Goal: Information Seeking & Learning: Get advice/opinions

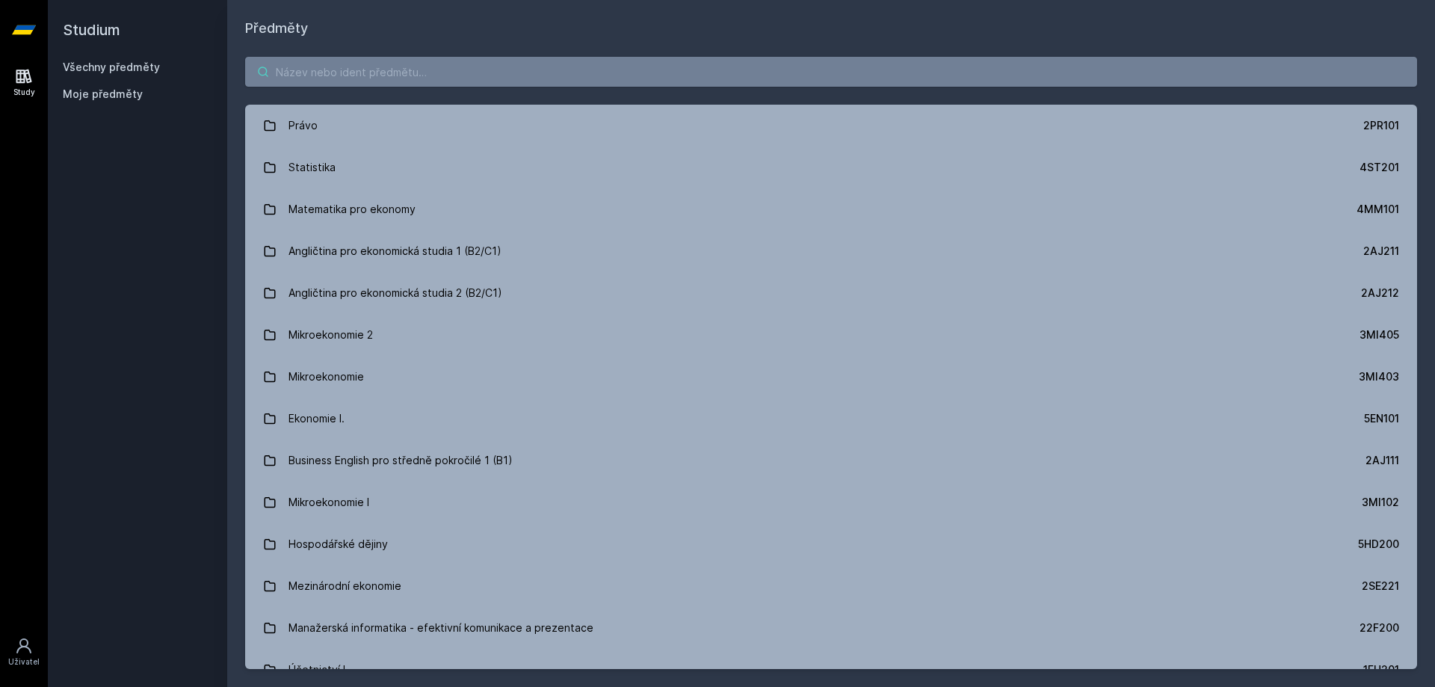
click at [424, 66] on input "search" at bounding box center [831, 72] width 1172 height 30
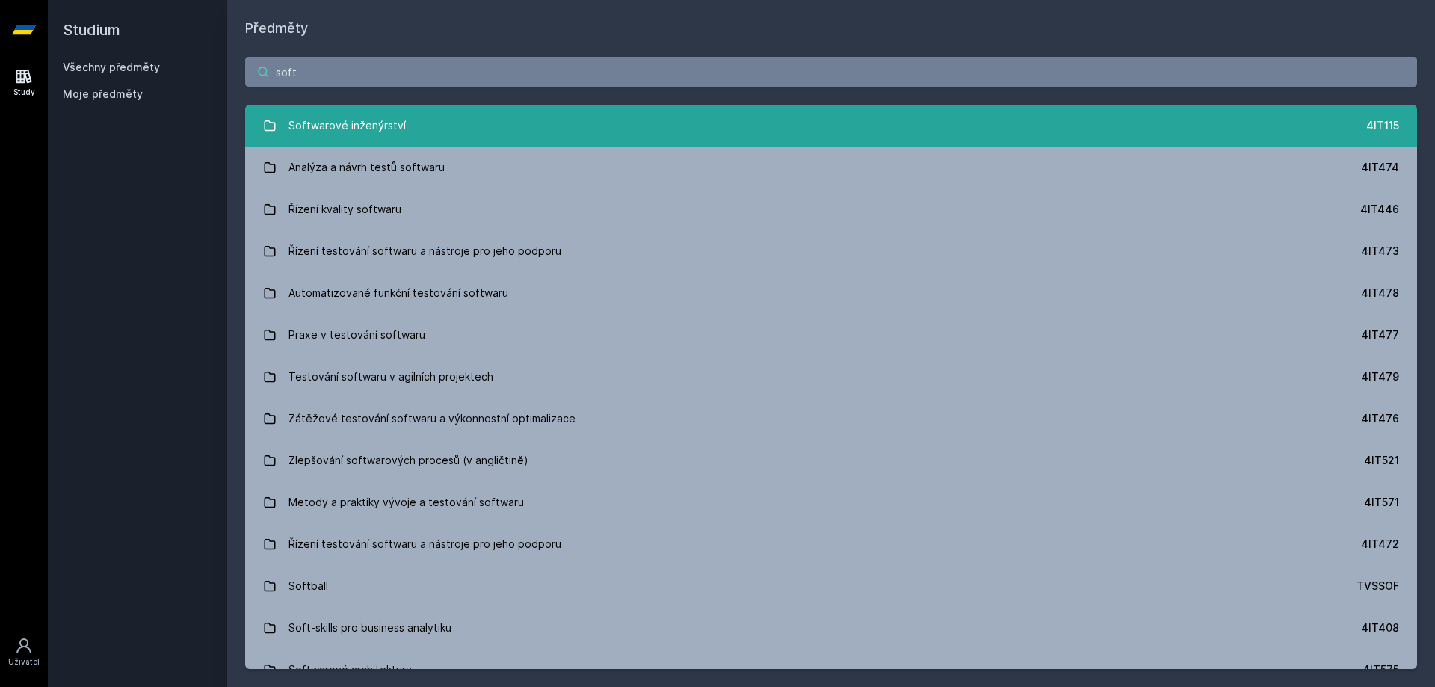
type input "soft"
click at [465, 111] on link "Softwarové inženýrství 4IT115" at bounding box center [831, 126] width 1172 height 42
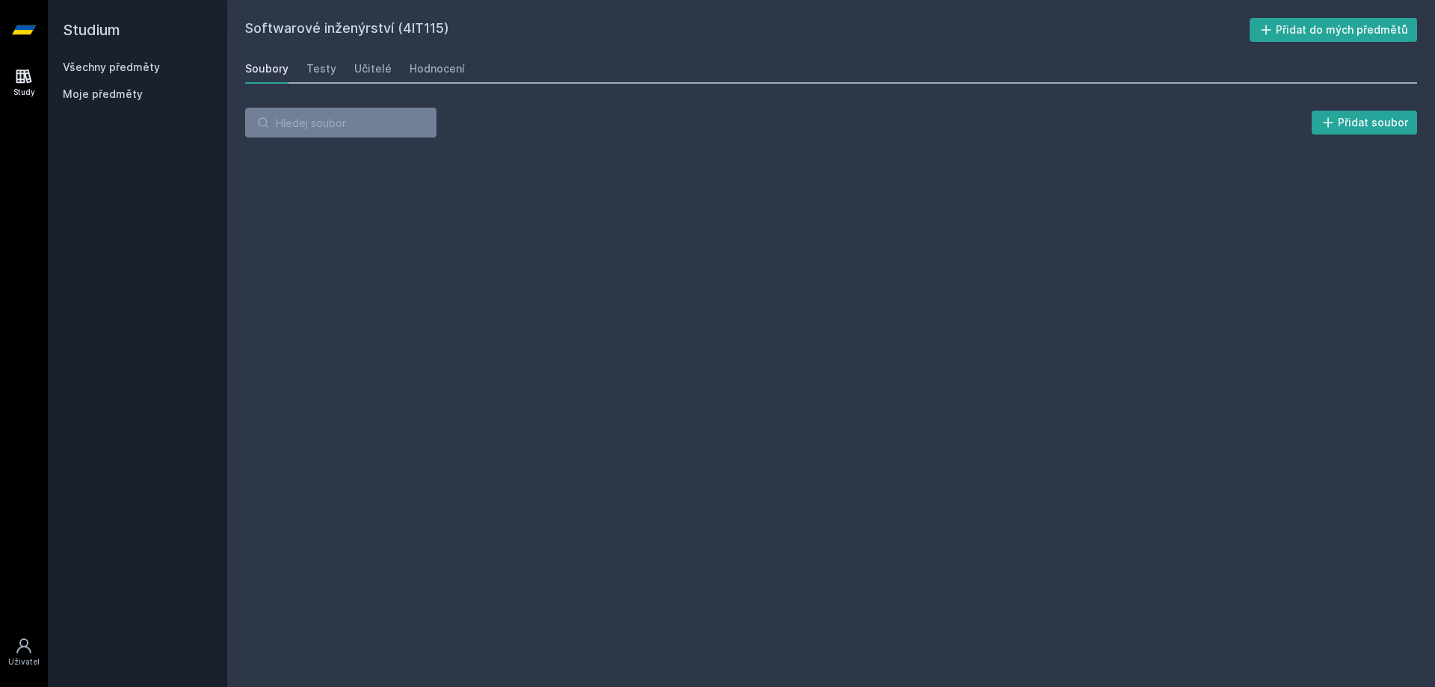
click at [403, 62] on div "Soubory Testy Učitelé Hodnocení" at bounding box center [831, 69] width 1172 height 30
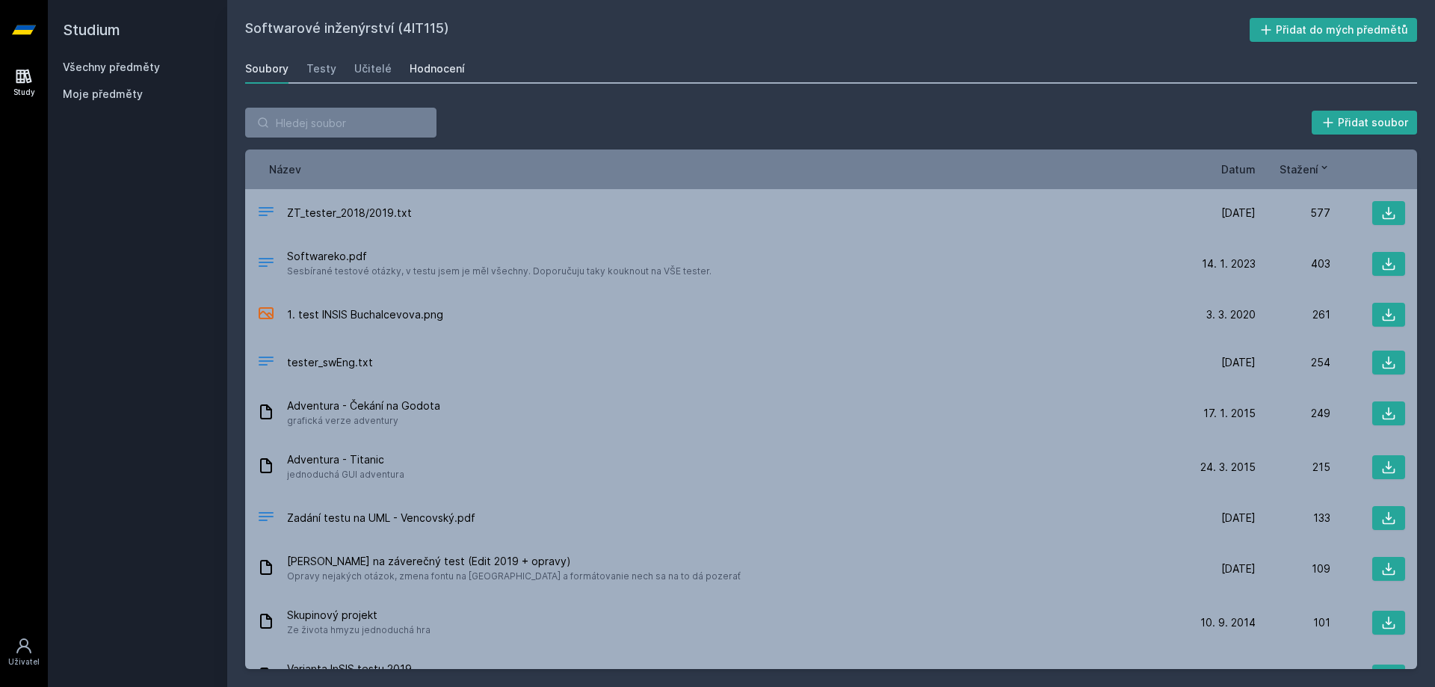
click at [413, 78] on link "Hodnocení" at bounding box center [437, 69] width 55 height 30
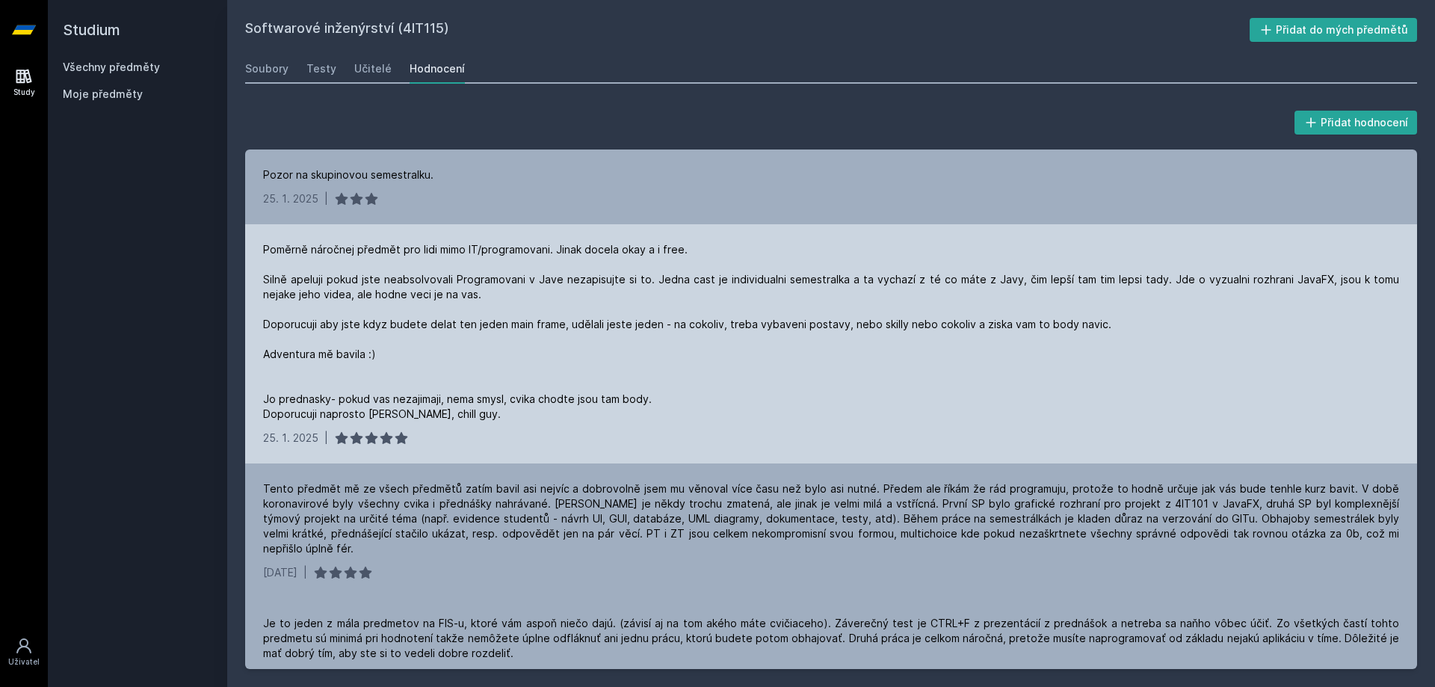
click at [415, 263] on div "Poměrně náročnej předmět pro lidi mimo IT/programovani. Jinak docela okay a i f…" at bounding box center [831, 331] width 1136 height 179
click at [420, 267] on div "Poměrně náročnej předmět pro lidi mimo IT/programovani. Jinak docela okay a i f…" at bounding box center [831, 331] width 1136 height 179
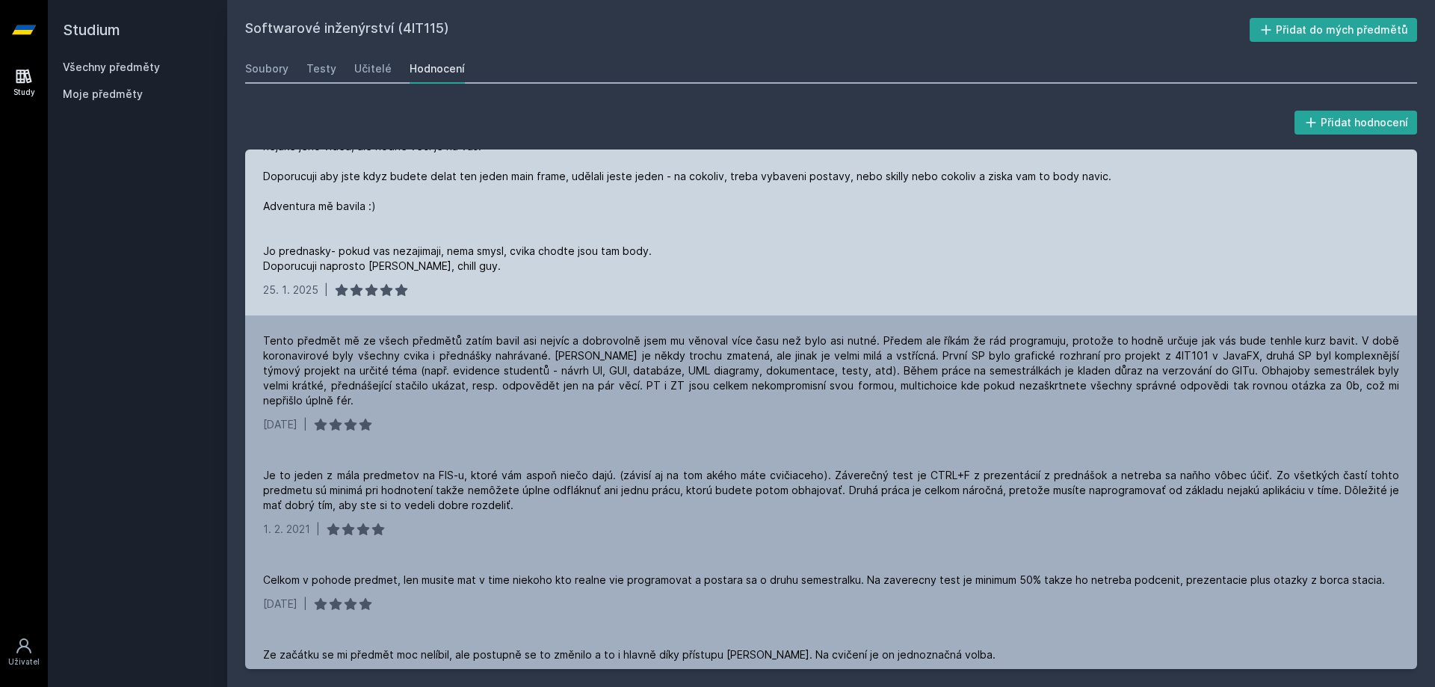
scroll to position [150, 0]
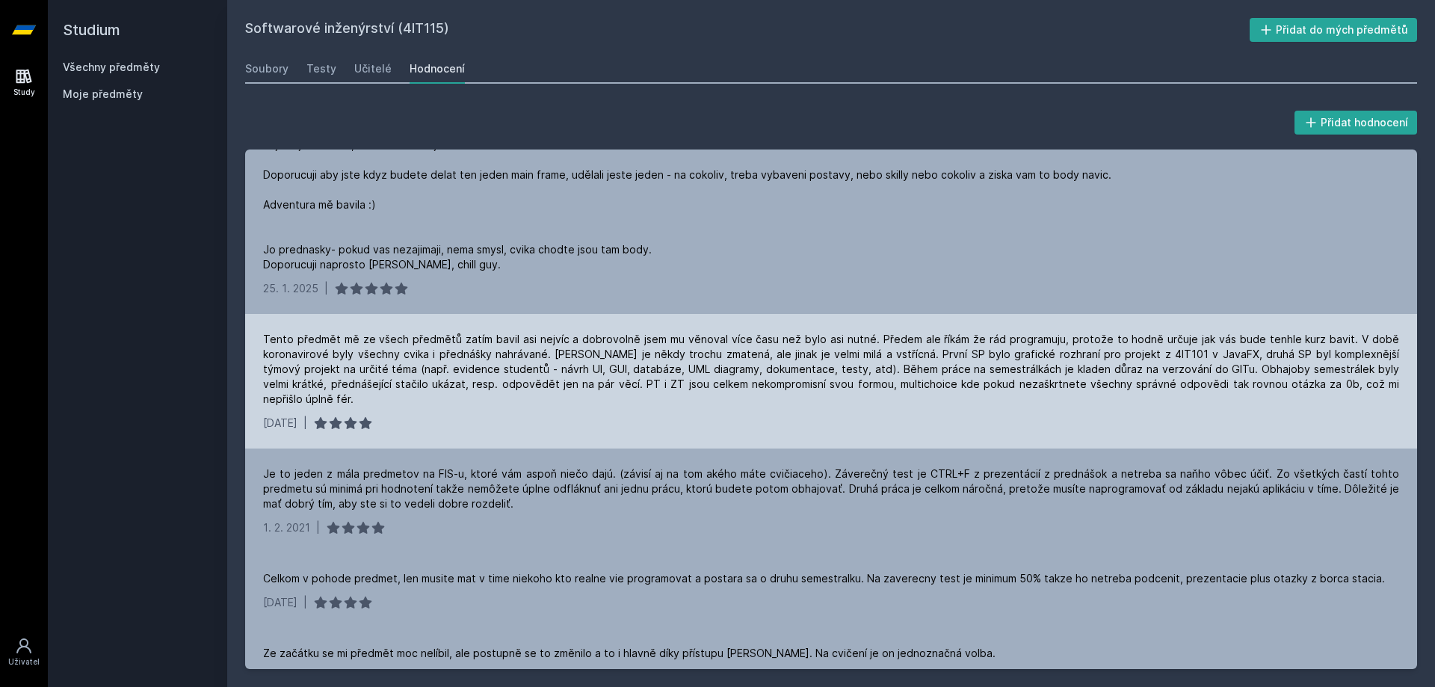
click at [384, 391] on div "Tento předmět mě ze všech předmětů zatím bavil asi nejvíc a dobrovolně jsem mu …" at bounding box center [831, 369] width 1136 height 75
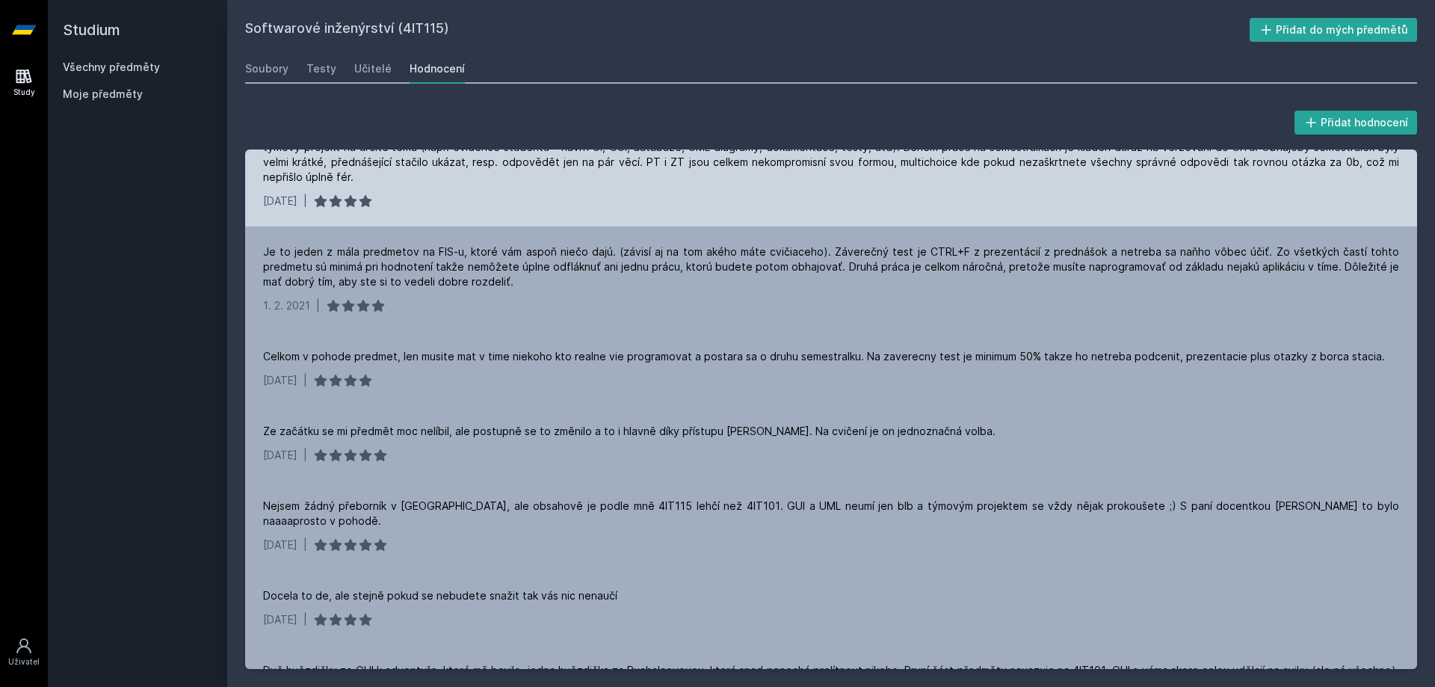
scroll to position [374, 0]
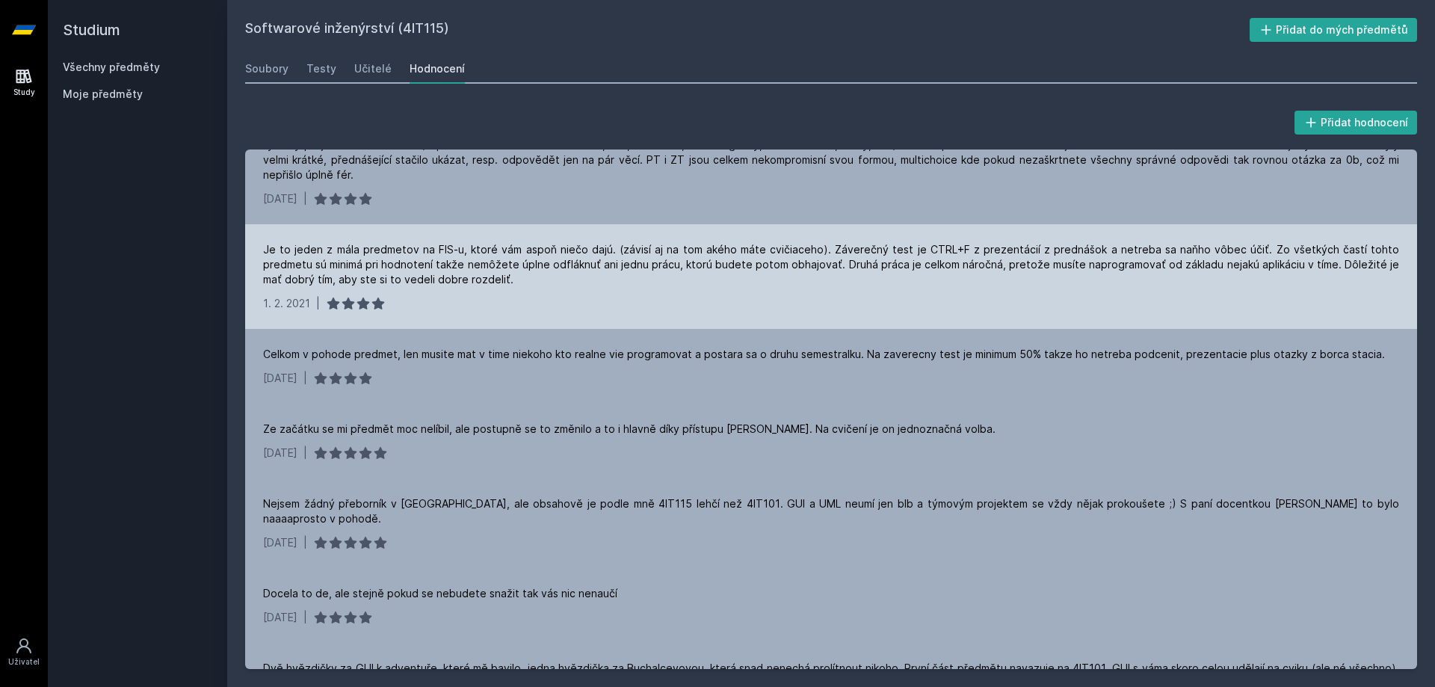
click at [401, 311] on div "[DATE] |" at bounding box center [831, 303] width 1136 height 15
click at [398, 311] on div "[DATE] |" at bounding box center [831, 303] width 1136 height 15
click at [392, 311] on div "[DATE] |" at bounding box center [831, 303] width 1136 height 15
click at [540, 287] on div "Je to jeden z mála predmetov na FIS-u, ktoré vám aspoň niečo dajú. (závisí aj n…" at bounding box center [831, 264] width 1136 height 45
click at [603, 287] on div "Je to jeden z mála predmetov na FIS-u, ktoré vám aspoň niečo dajú. (závisí aj n…" at bounding box center [831, 264] width 1136 height 45
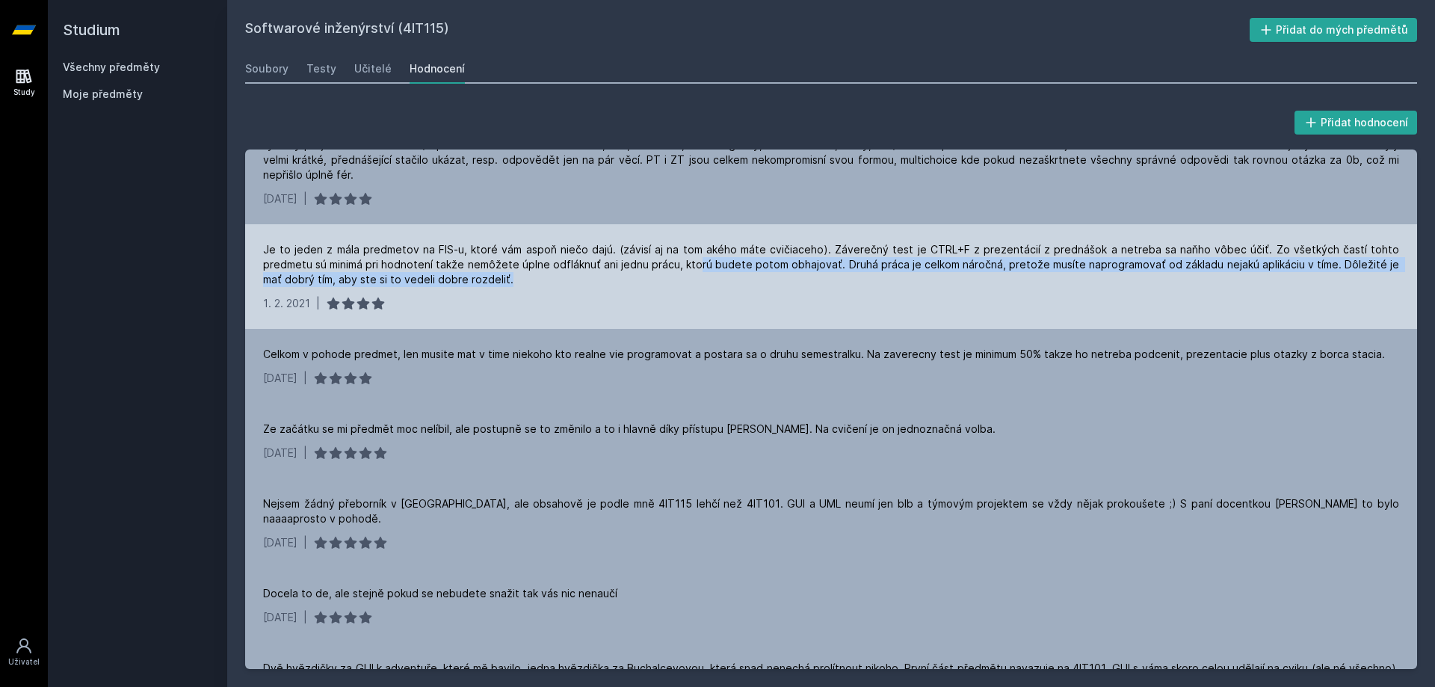
drag, startPoint x: 647, startPoint y: 295, endPoint x: 649, endPoint y: 312, distance: 17.3
click at [649, 287] on div "Je to jeden z mála predmetov na FIS-u, ktoré vám aspoň niečo dajú. (závisí aj n…" at bounding box center [831, 264] width 1136 height 45
click at [663, 286] on div "Je to jeden z mála predmetov na FIS-u, ktoré vám aspoň niečo dajú. (závisí aj n…" at bounding box center [831, 264] width 1136 height 45
drag, startPoint x: 670, startPoint y: 292, endPoint x: 669, endPoint y: 304, distance: 12.0
click at [612, 287] on div "Je to jeden z mála predmetov na FIS-u, ktoré vám aspoň niečo dajú. (závisí aj n…" at bounding box center [831, 264] width 1136 height 45
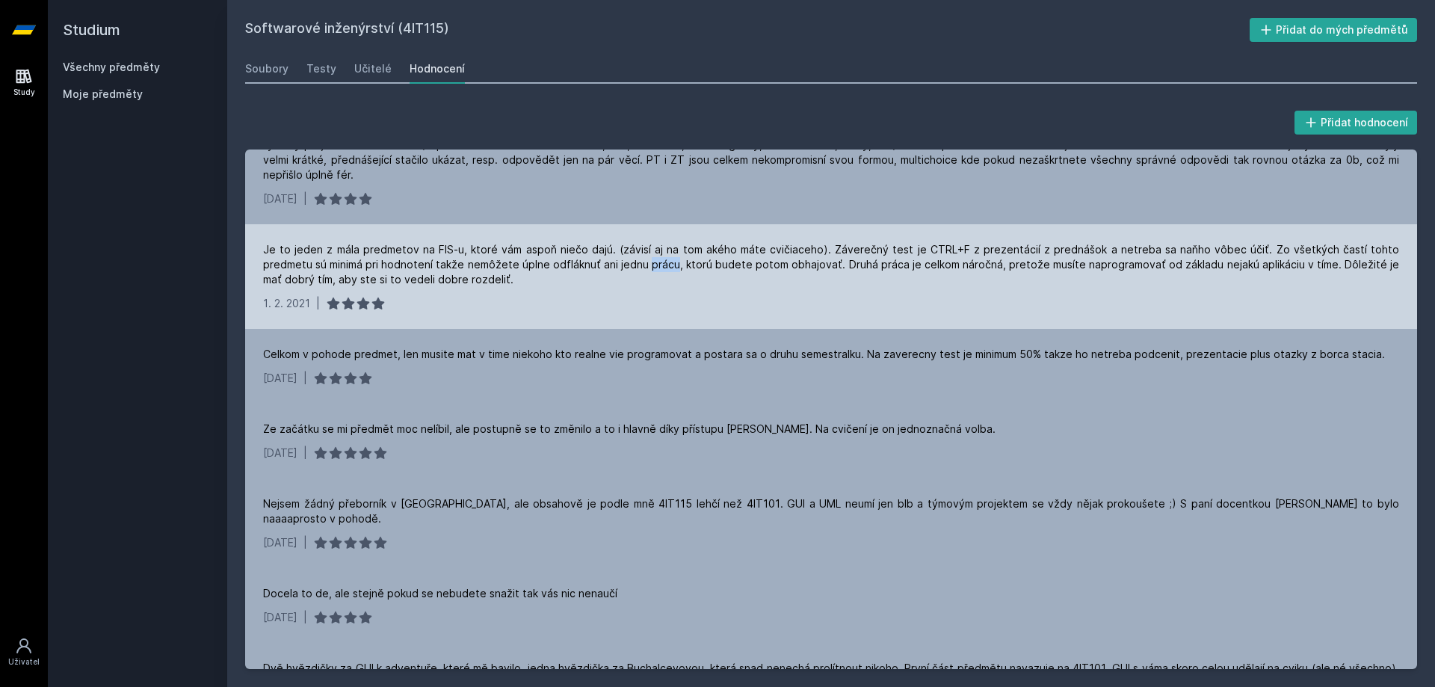
drag, startPoint x: 612, startPoint y: 299, endPoint x: 630, endPoint y: 310, distance: 21.8
click at [610, 287] on div "Je to jeden z mála predmetov na FIS-u, ktoré vám aspoň niečo dajú. (závisí aj n…" at bounding box center [831, 264] width 1136 height 45
click at [614, 287] on div "Je to jeden z mála predmetov na FIS-u, ktoré vám aspoň niečo dajú. (závisí aj n…" at bounding box center [831, 264] width 1136 height 45
click at [606, 287] on div "Je to jeden z mála predmetov na FIS-u, ktoré vám aspoň niečo dajú. (závisí aj n…" at bounding box center [831, 264] width 1136 height 45
click at [663, 287] on div "Je to jeden z mála predmetov na FIS-u, ktoré vám aspoň niečo dajú. (závisí aj n…" at bounding box center [831, 264] width 1136 height 45
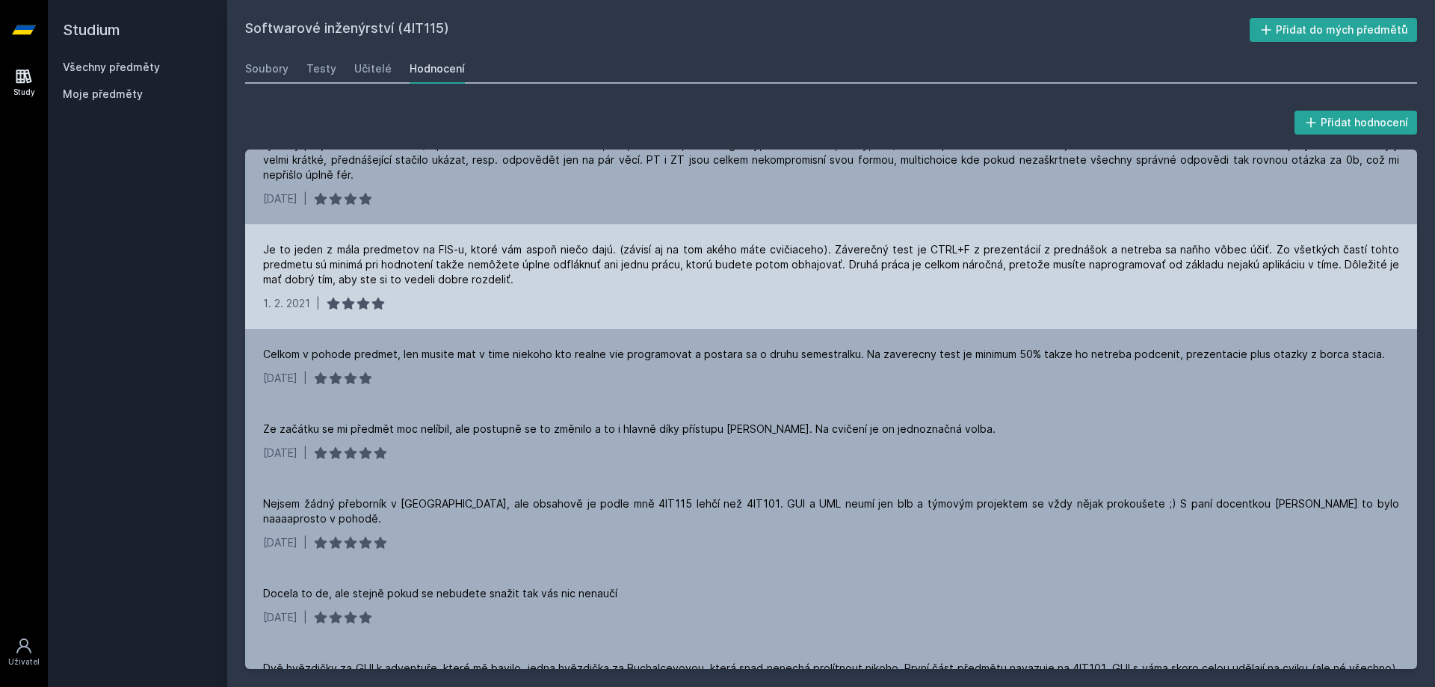
click at [669, 287] on div "Je to jeden z mála predmetov na FIS-u, ktoré vám aspoň niečo dajú. (závisí aj n…" at bounding box center [831, 264] width 1136 height 45
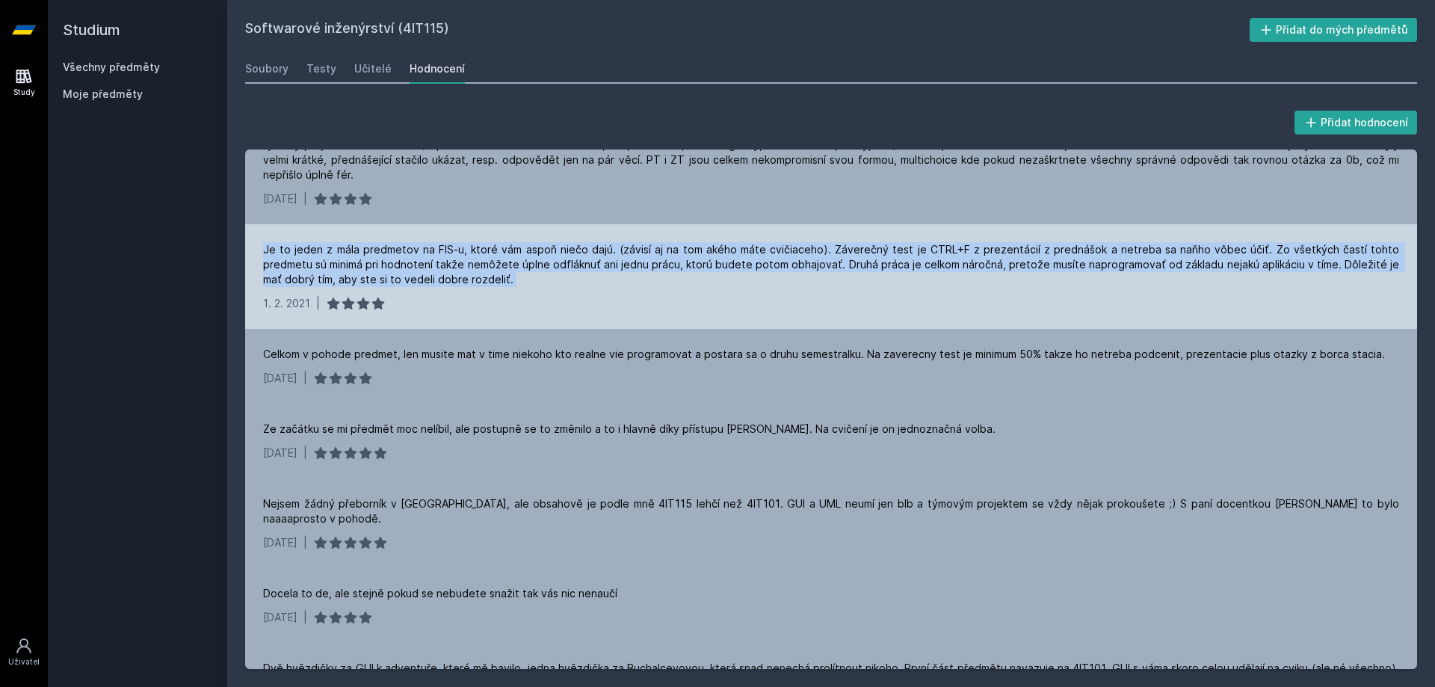
drag, startPoint x: 669, startPoint y: 307, endPoint x: 660, endPoint y: 310, distance: 9.2
click at [669, 287] on div "Je to jeden z mála predmetov na FIS-u, ktoré vám aspoň niečo dajú. (závisí aj n…" at bounding box center [831, 264] width 1136 height 45
click at [718, 284] on div "Je to jeden z mála predmetov na FIS-u, ktoré vám aspoň niečo dajú. (závisí aj n…" at bounding box center [831, 264] width 1136 height 45
click at [718, 283] on div "Je to jeden z mála predmetov na FIS-u, ktoré vám aspoň niečo dajú. (závisí aj n…" at bounding box center [831, 264] width 1136 height 45
drag, startPoint x: 708, startPoint y: 292, endPoint x: 694, endPoint y: 259, distance: 36.5
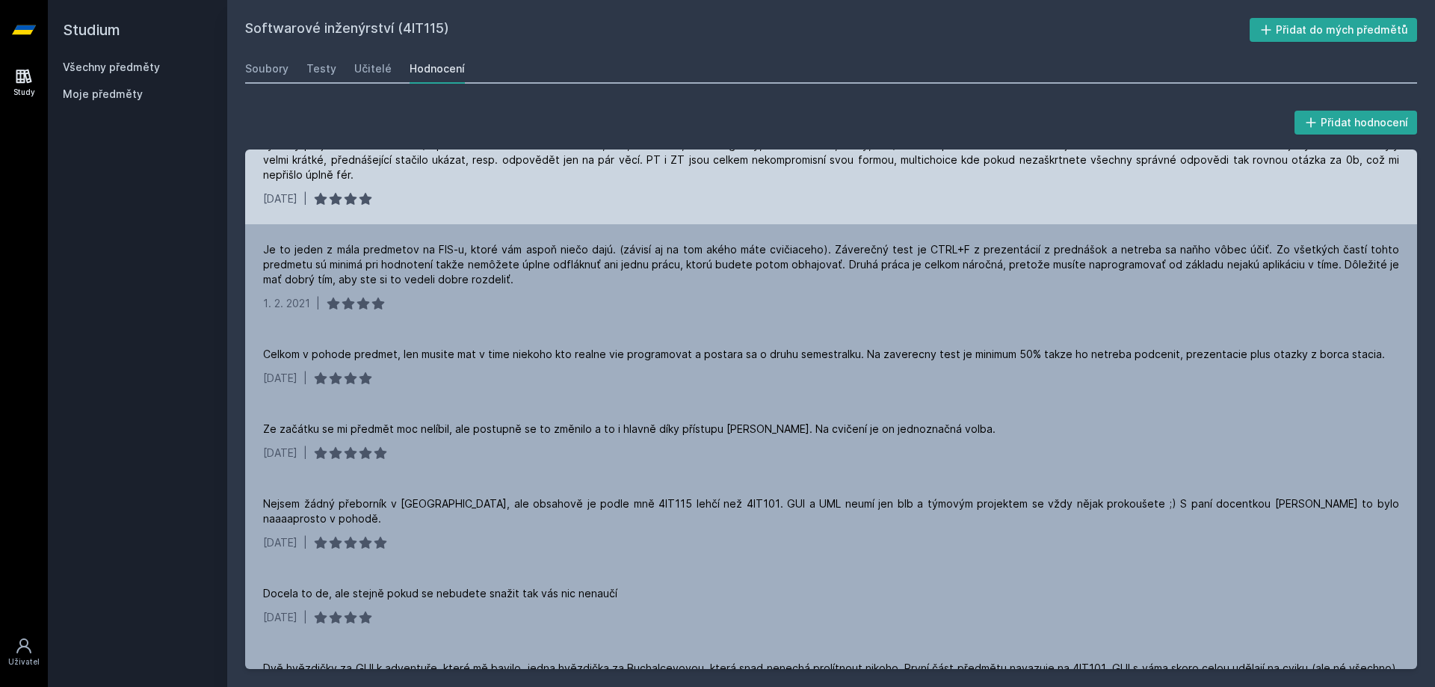
drag, startPoint x: 694, startPoint y: 259, endPoint x: 665, endPoint y: 248, distance: 31.0
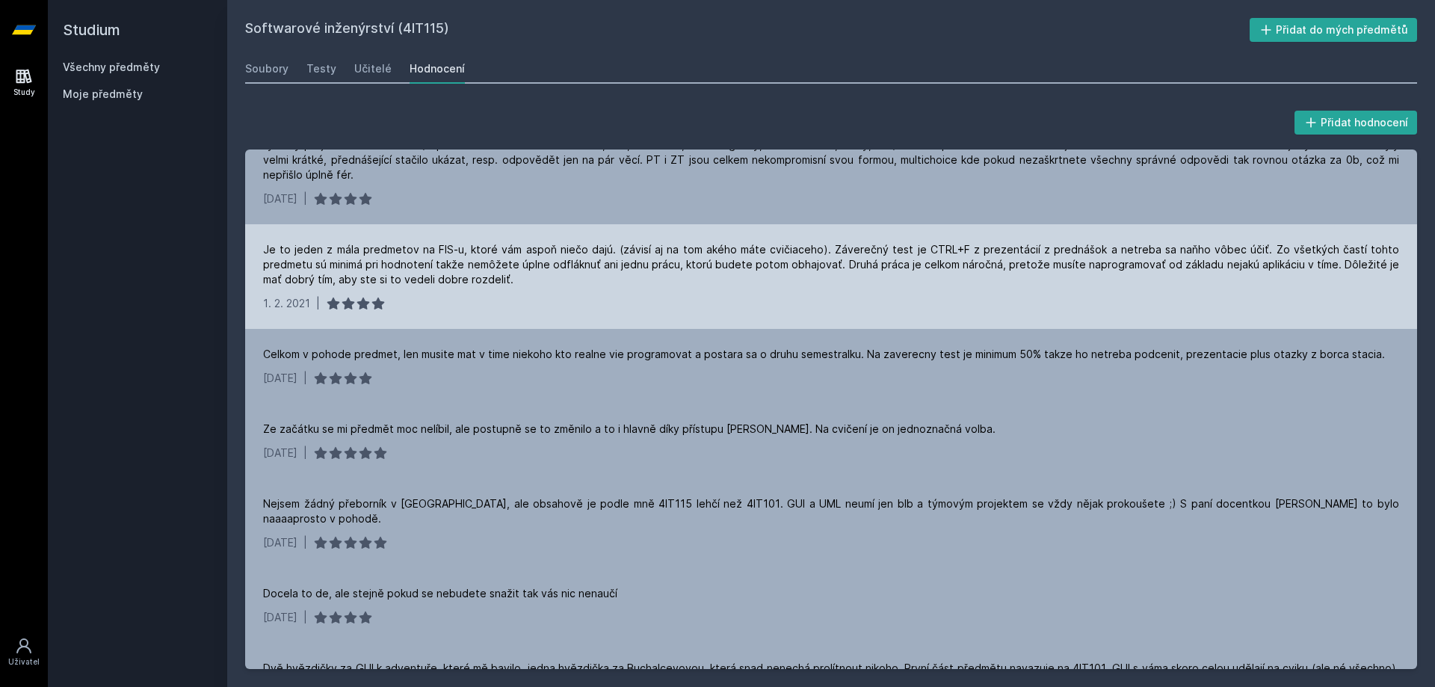
drag, startPoint x: 665, startPoint y: 248, endPoint x: 656, endPoint y: 262, distance: 15.8
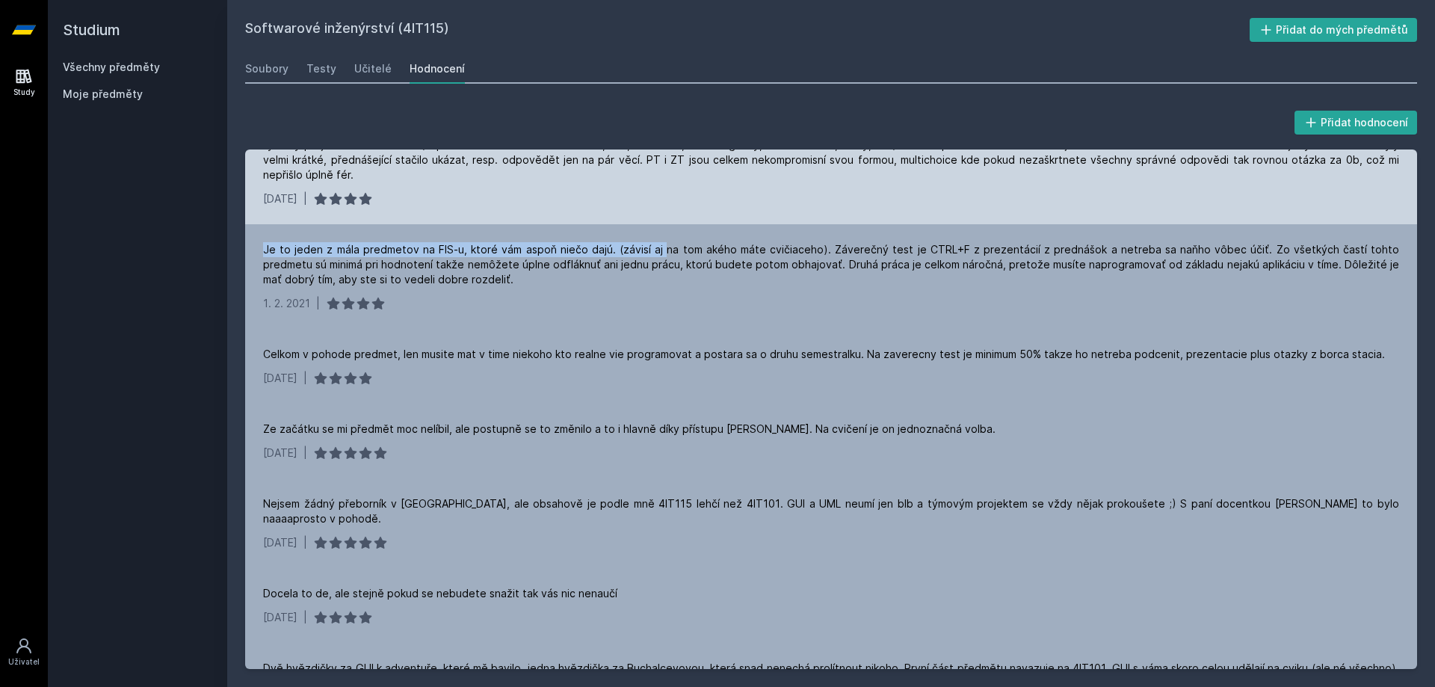
drag, startPoint x: 656, startPoint y: 262, endPoint x: 642, endPoint y: 251, distance: 17.6
click at [642, 251] on div "Pozor na skupinovou semestralku. [DATE] | Poměrně náročnej předmět pro lidi mim…" at bounding box center [831, 410] width 1172 height 520
drag, startPoint x: 642, startPoint y: 251, endPoint x: 618, endPoint y: 241, distance: 26.8
click at [618, 224] on div "Tento předmět mě ze všech předmětů zatím bavil asi nejvíc a dobrovolně jsem mu …" at bounding box center [831, 157] width 1172 height 135
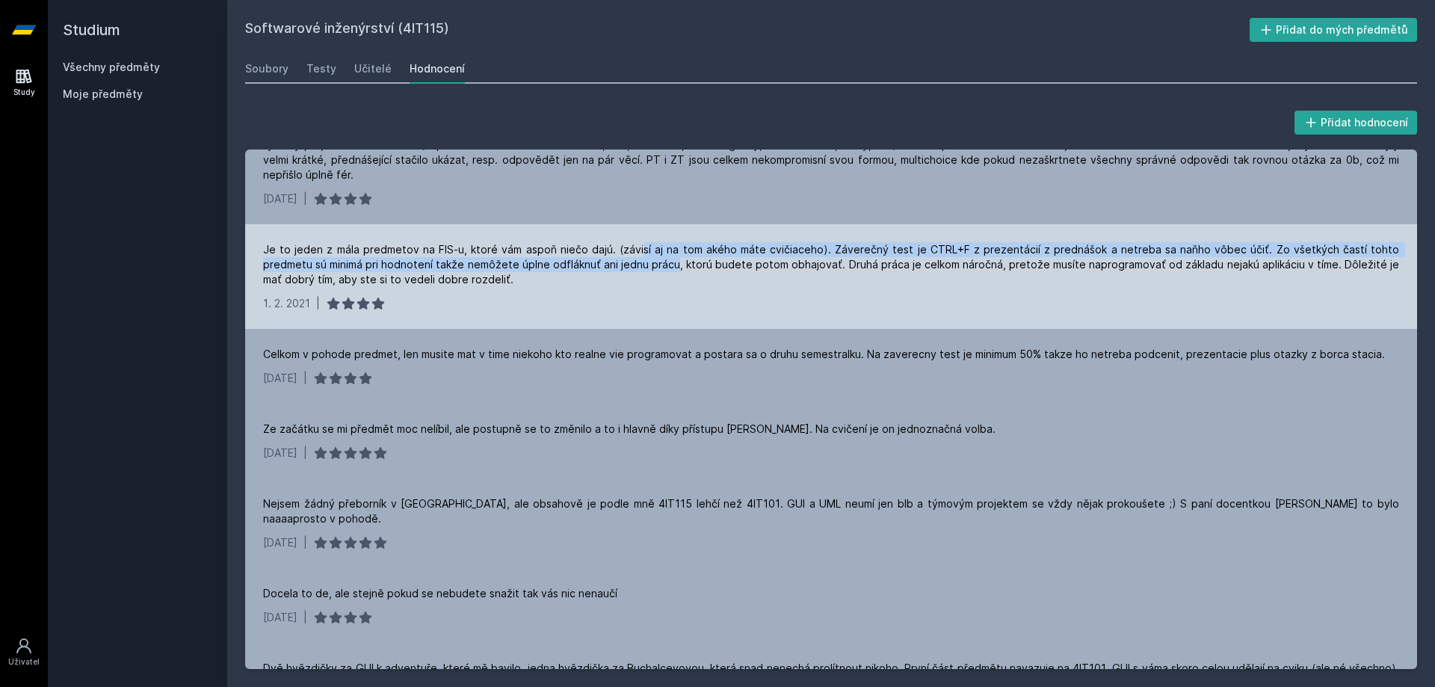
click at [626, 284] on div "Je to jeden z mála predmetov na FIS-u, ktoré vám aspoň niečo dajú. (závisí aj n…" at bounding box center [831, 264] width 1136 height 45
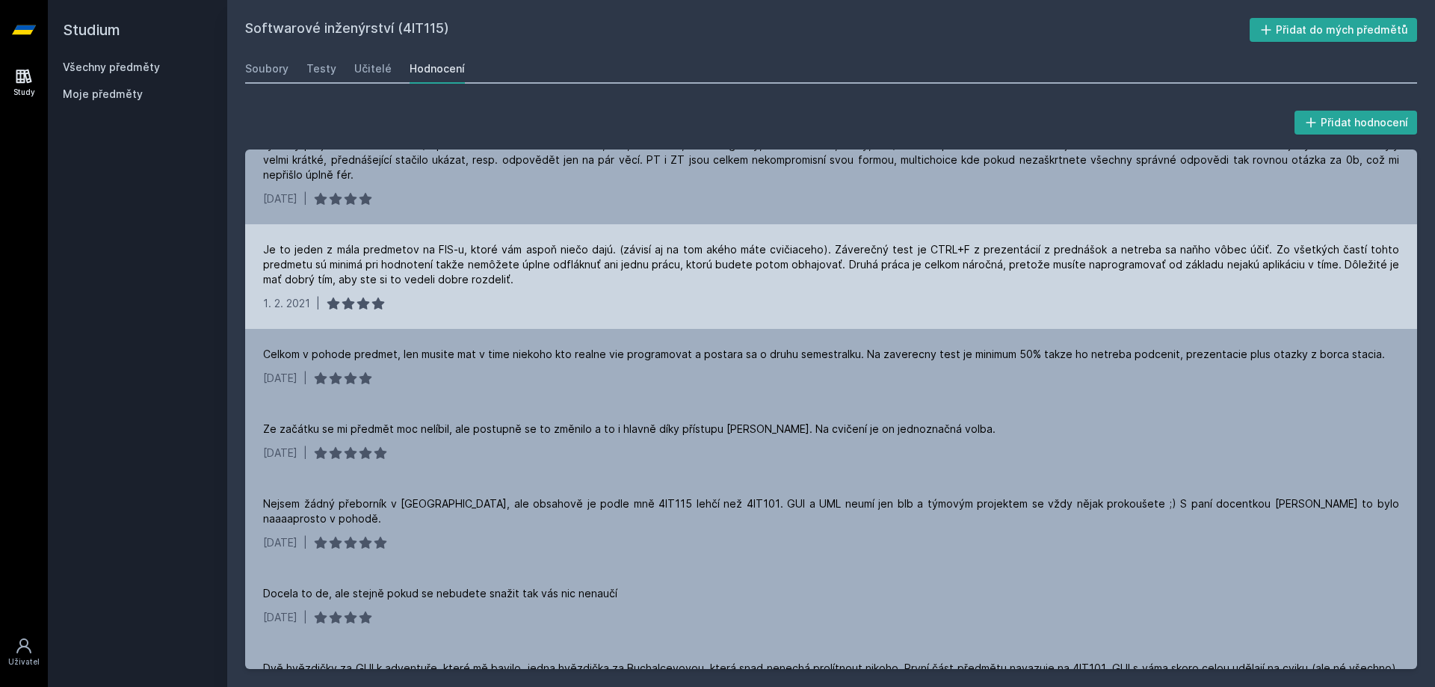
drag, startPoint x: 717, startPoint y: 362, endPoint x: 683, endPoint y: 355, distance: 35.0
click at [683, 329] on div "Je to jeden z mála predmetov na FIS-u, ktoré vám aspoň niečo dajú. (závisí aj n…" at bounding box center [831, 276] width 1172 height 105
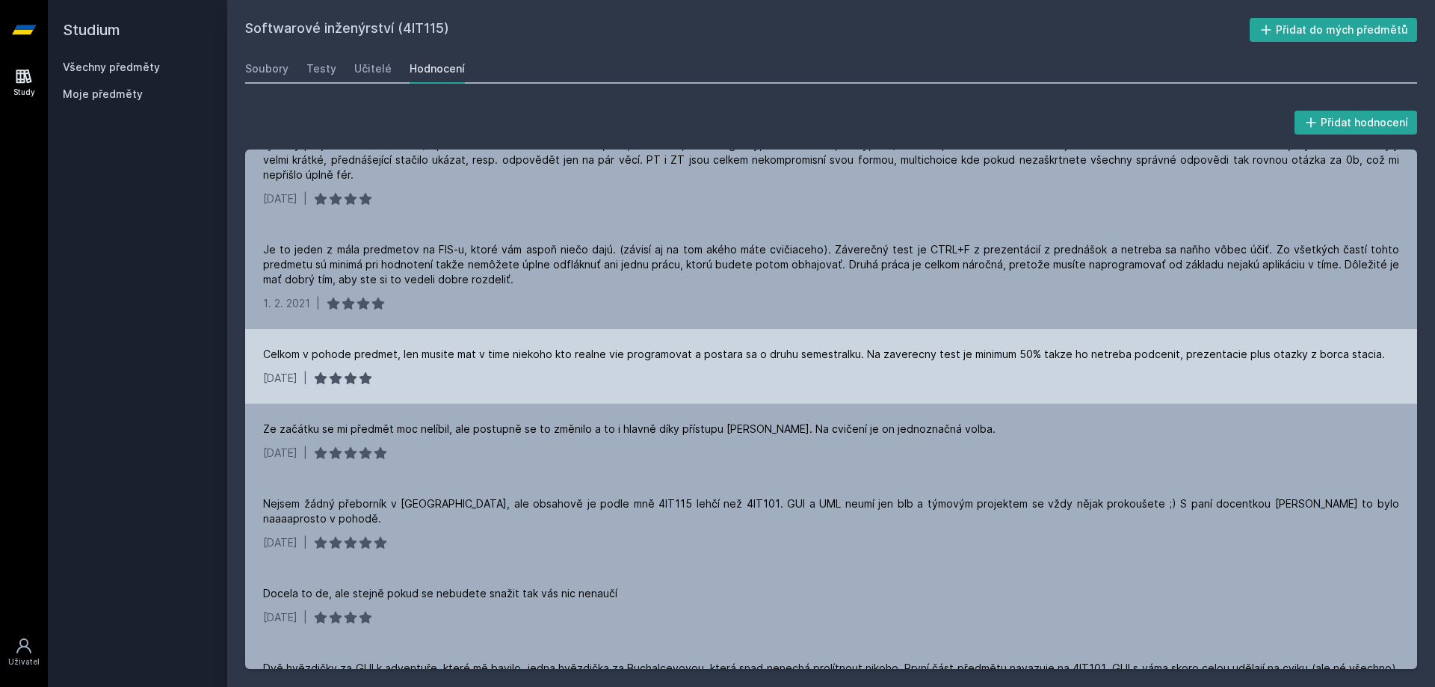
click at [664, 366] on div "Celkom v pohode predmet, len musite mat v time niekoho kto realne vie programov…" at bounding box center [831, 366] width 1172 height 75
drag, startPoint x: 664, startPoint y: 364, endPoint x: 630, endPoint y: 375, distance: 35.5
click at [632, 372] on div "Celkom v pohode predmet, len musite mat v time niekoho kto realne vie programov…" at bounding box center [831, 366] width 1172 height 75
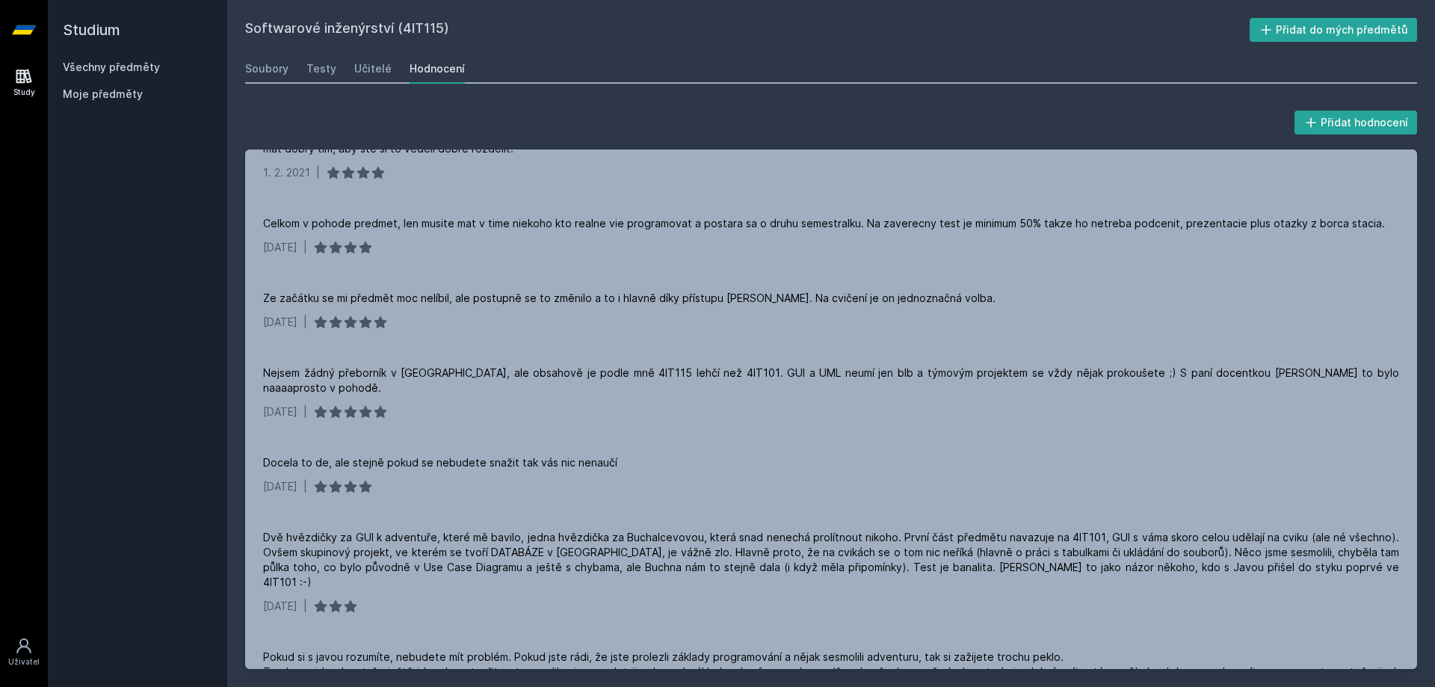
scroll to position [523, 0]
